Goal: Go to known website: Access a specific website the user already knows

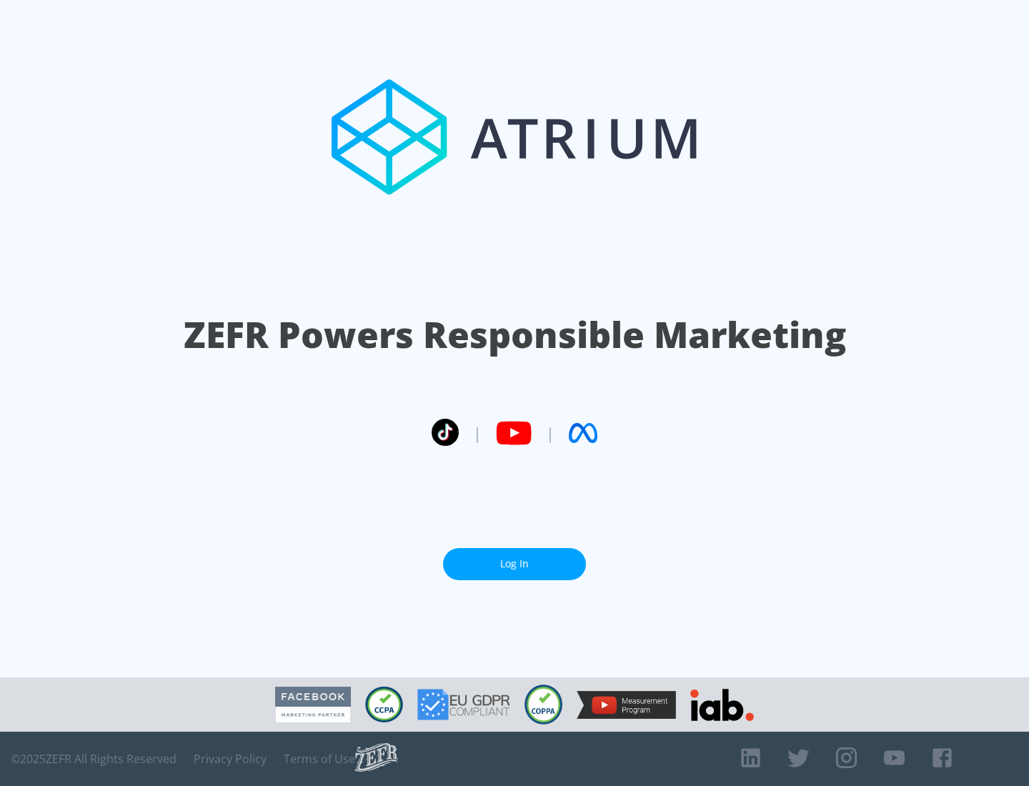
click at [514, 564] on link "Log In" at bounding box center [514, 564] width 143 height 32
